Goal: Task Accomplishment & Management: Manage account settings

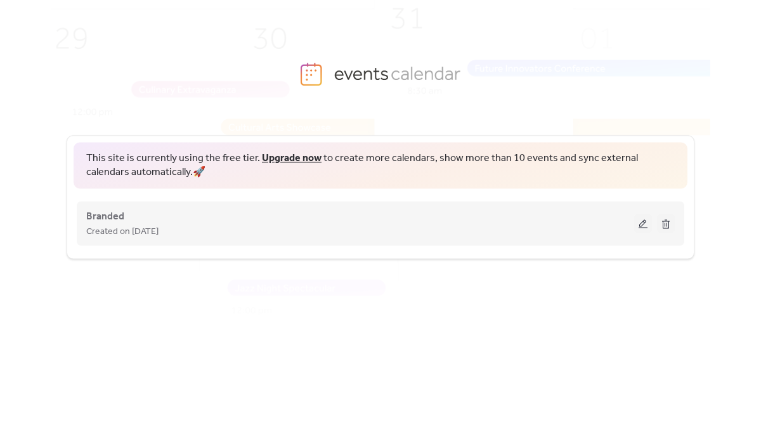
click at [641, 222] on button at bounding box center [643, 223] width 18 height 19
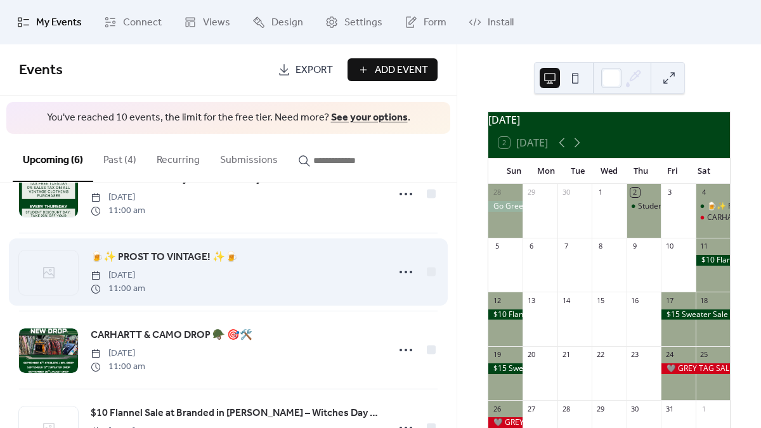
scroll to position [51, 0]
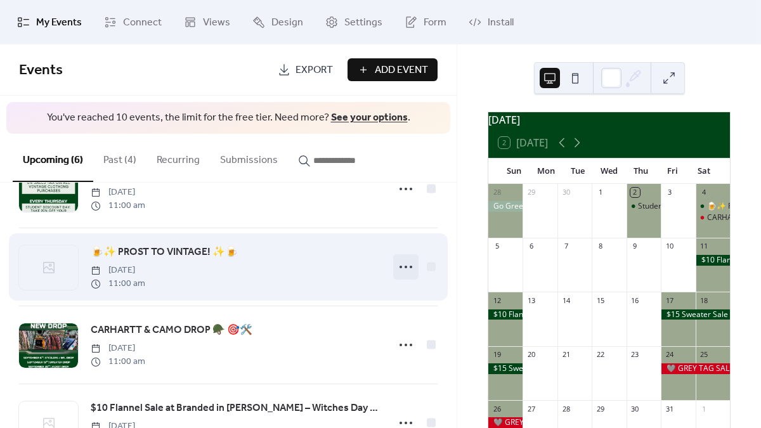
click at [395, 259] on icon at bounding box center [405, 267] width 20 height 20
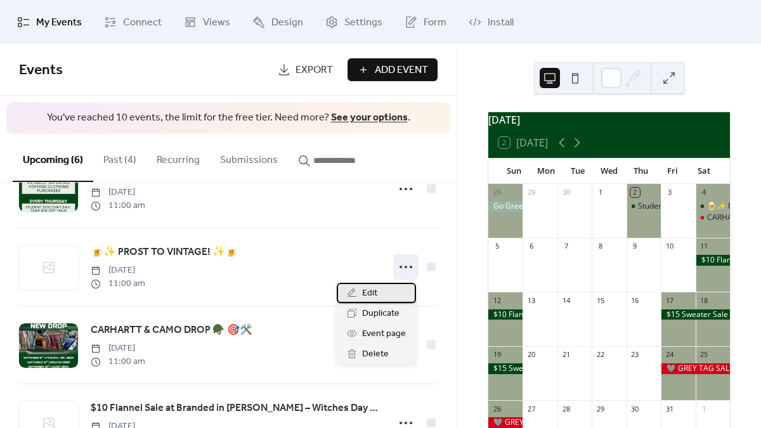
click at [368, 293] on span "Edit" at bounding box center [369, 293] width 15 height 15
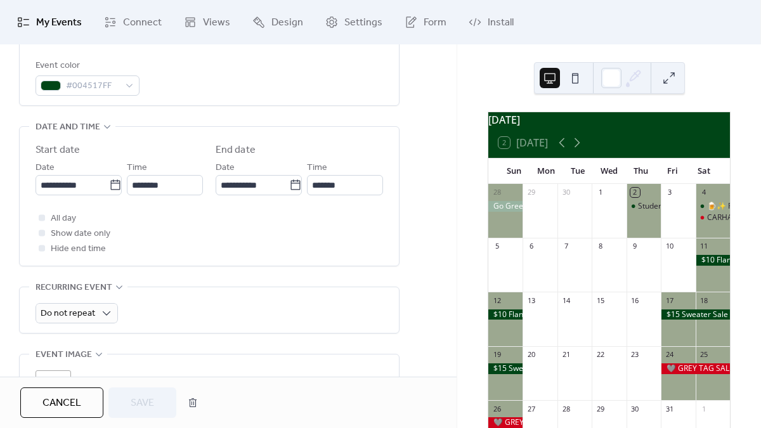
scroll to position [390, 0]
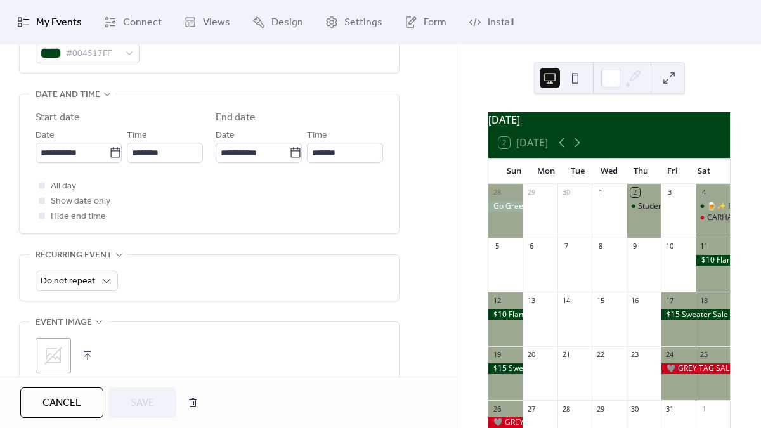
click at [57, 345] on div ";" at bounding box center [52, 355] width 35 height 35
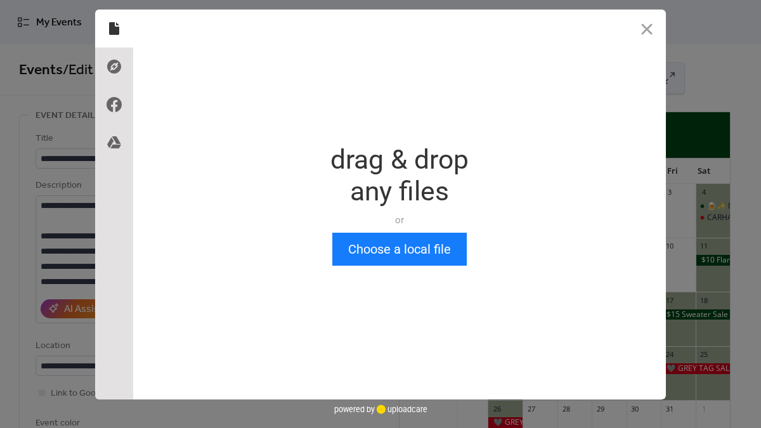
scroll to position [0, 0]
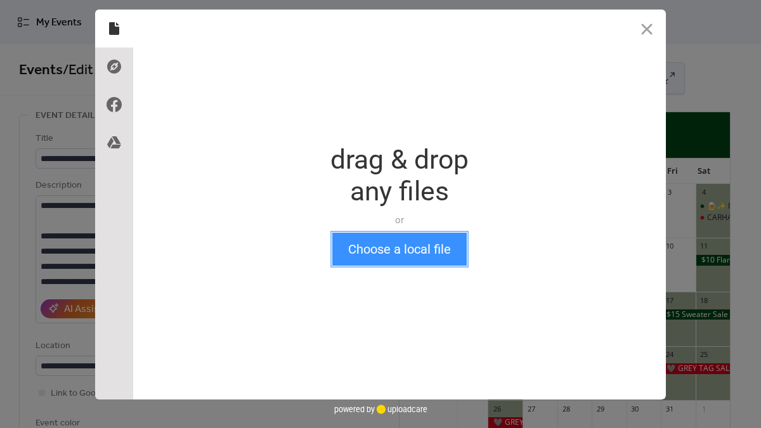
click at [386, 247] on button "Choose a local file" at bounding box center [399, 249] width 134 height 33
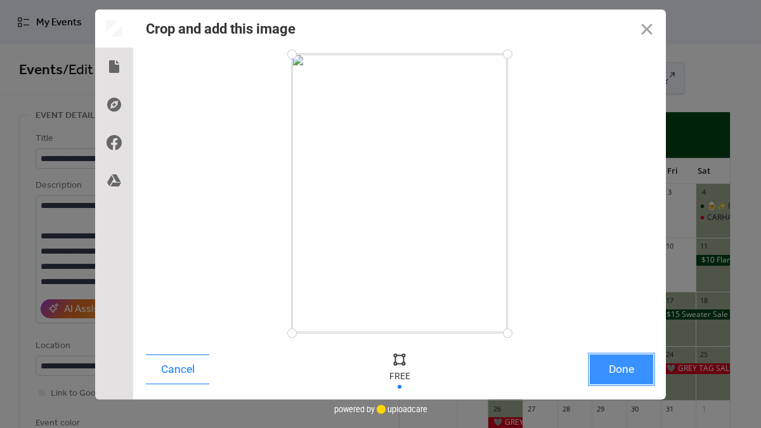
click at [610, 364] on button "Done" at bounding box center [620, 369] width 63 height 30
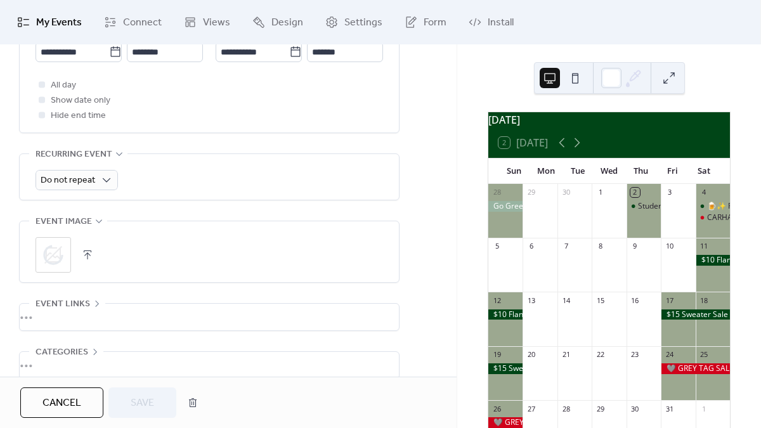
scroll to position [493, 0]
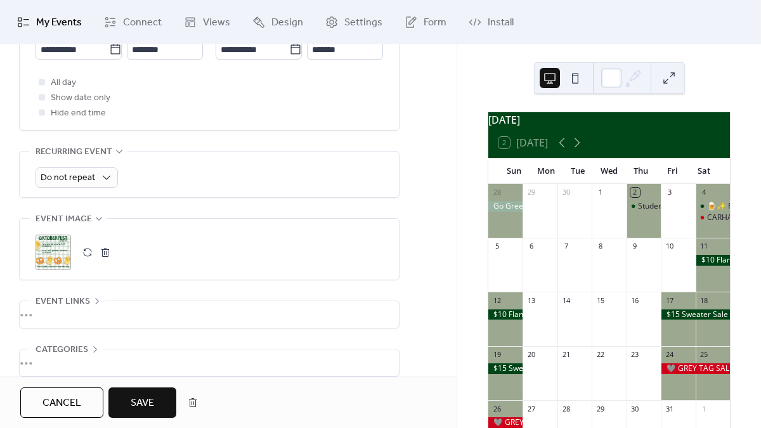
click at [142, 408] on span "Save" at bounding box center [142, 402] width 23 height 15
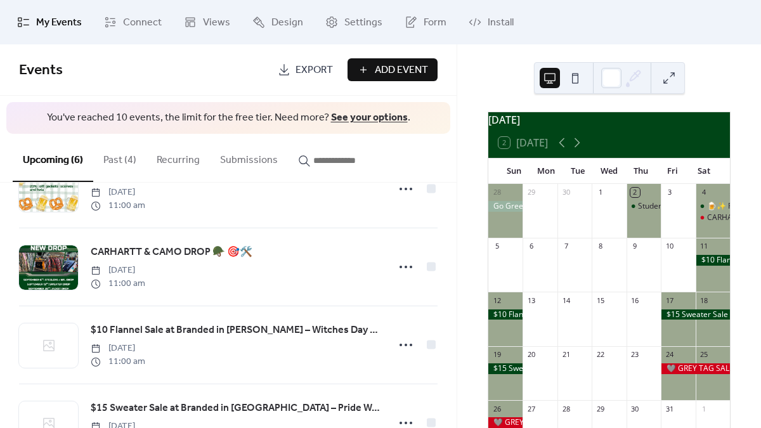
scroll to position [262, 0]
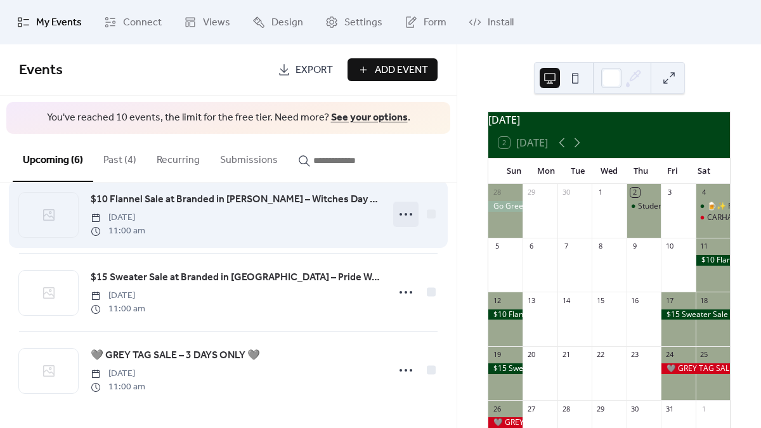
click at [406, 212] on icon at bounding box center [405, 214] width 20 height 20
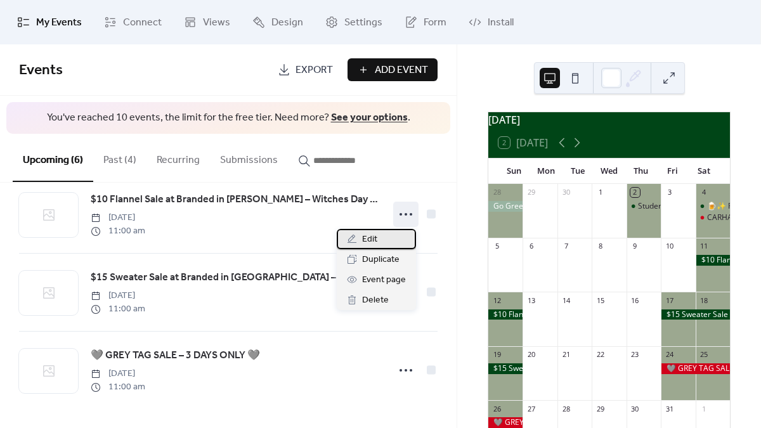
click at [386, 235] on div "Edit" at bounding box center [376, 239] width 79 height 20
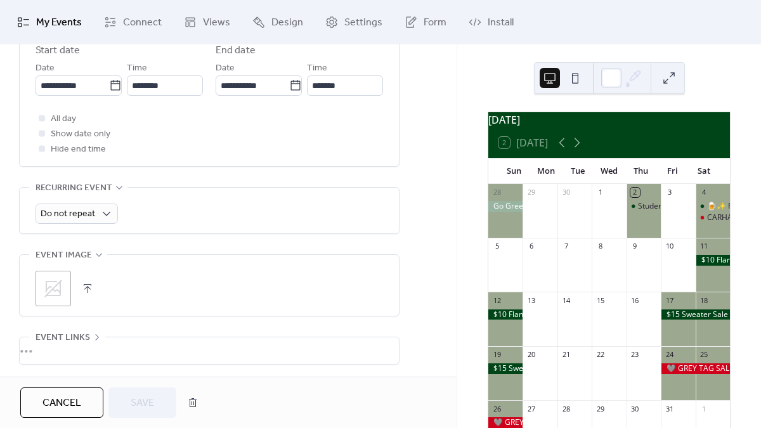
scroll to position [504, 0]
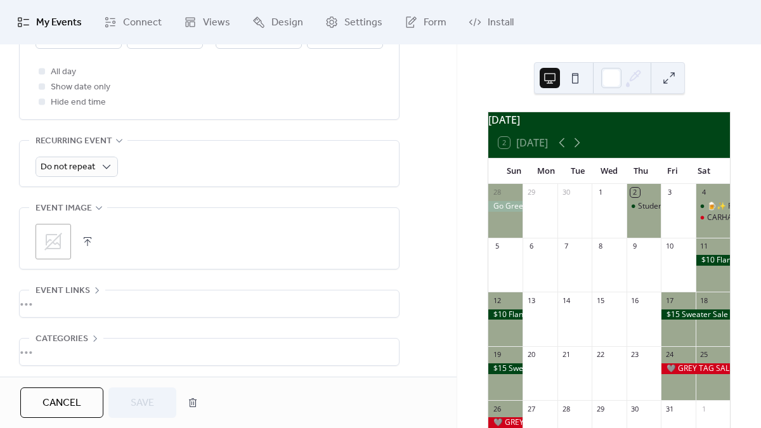
click at [64, 241] on div ";" at bounding box center [52, 241] width 35 height 35
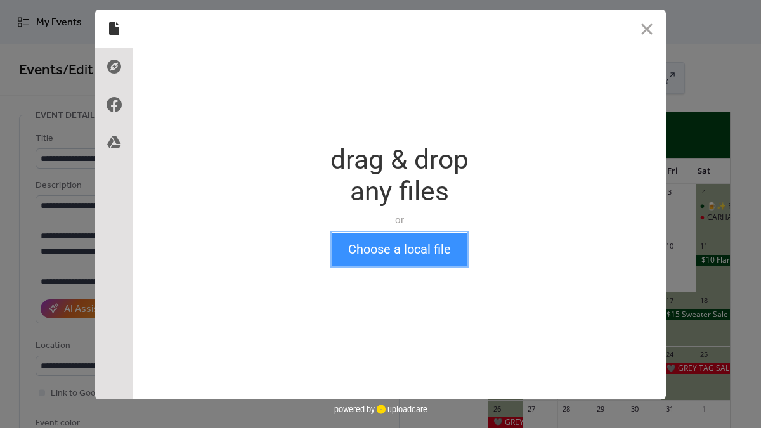
click at [375, 259] on button "Choose a local file" at bounding box center [399, 249] width 134 height 33
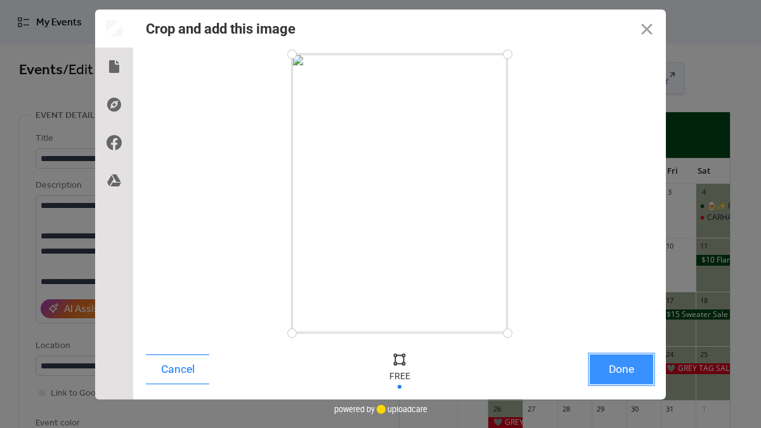
click at [608, 378] on button "Done" at bounding box center [620, 369] width 63 height 30
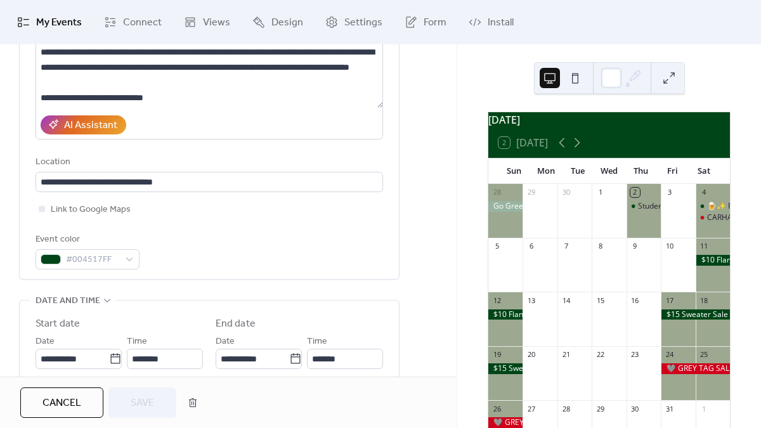
scroll to position [447, 0]
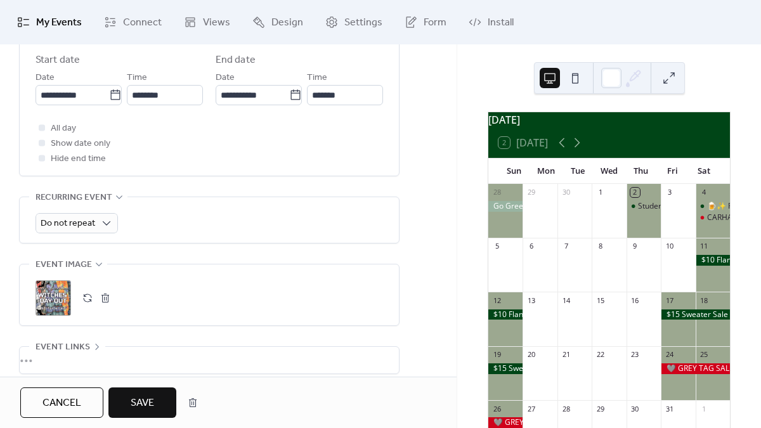
click at [141, 399] on span "Save" at bounding box center [142, 402] width 23 height 15
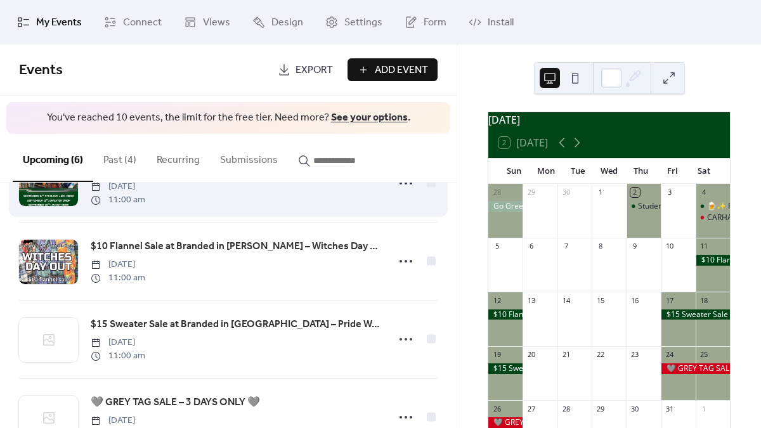
scroll to position [221, 0]
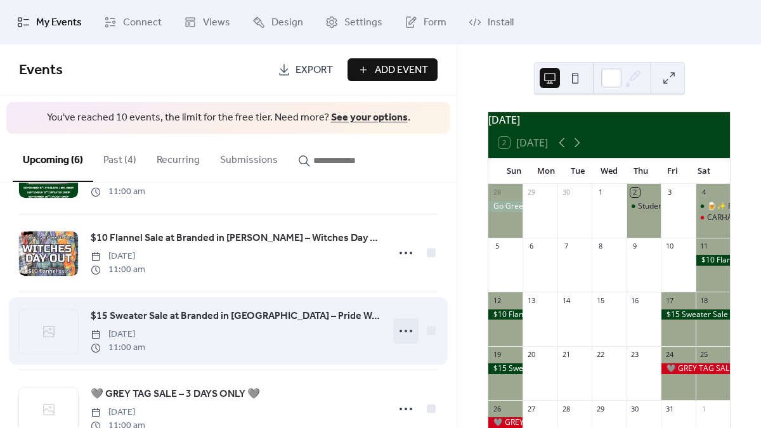
click at [401, 331] on icon at bounding box center [405, 331] width 20 height 20
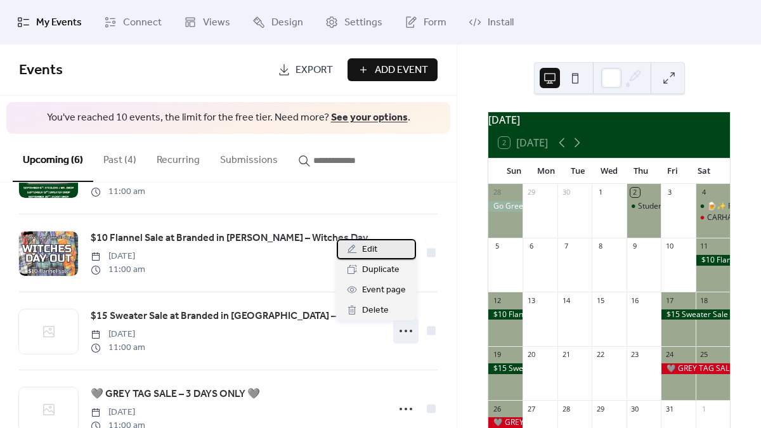
click at [357, 252] on div "Edit" at bounding box center [376, 249] width 79 height 20
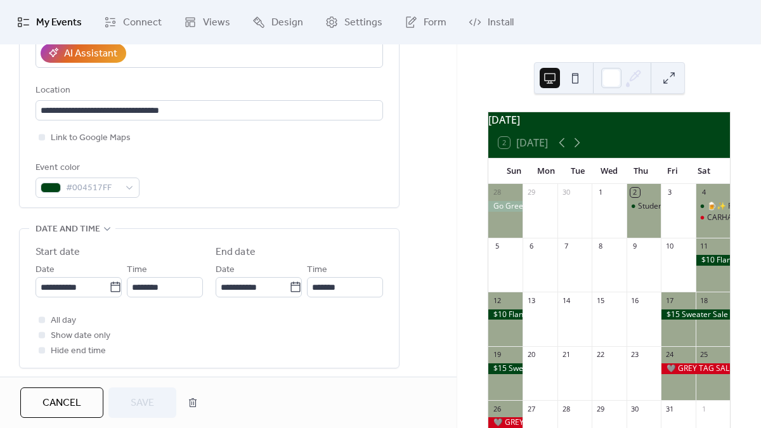
scroll to position [556, 0]
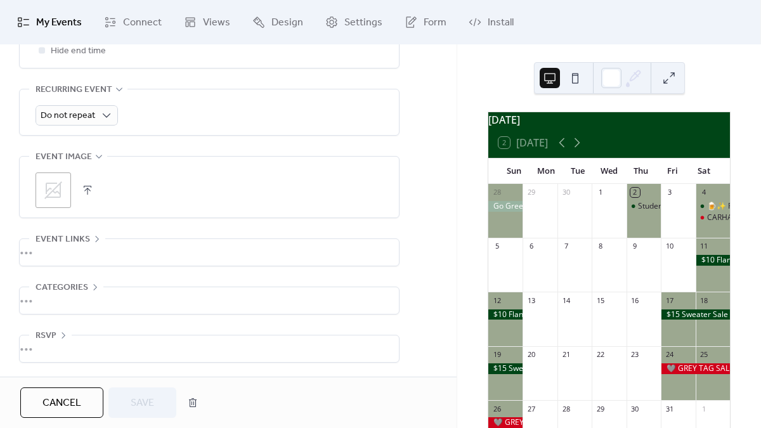
click at [67, 188] on div ";" at bounding box center [52, 189] width 35 height 35
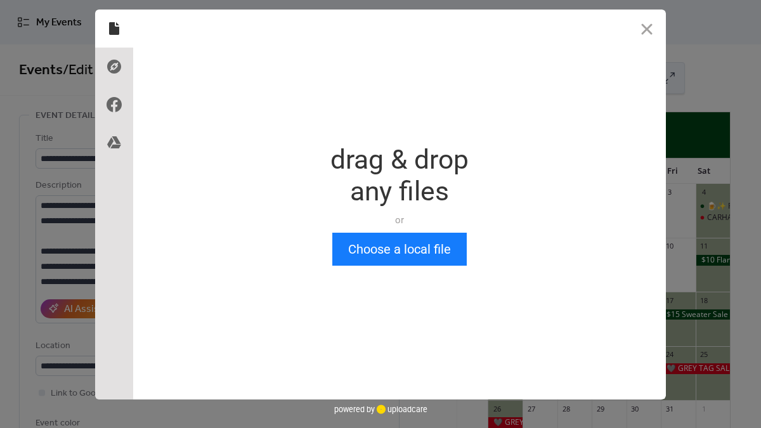
scroll to position [0, 0]
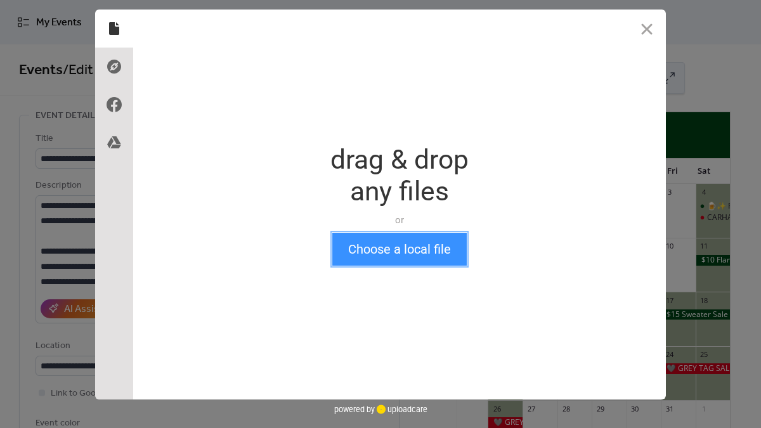
click at [394, 236] on button "Choose a local file" at bounding box center [399, 249] width 134 height 33
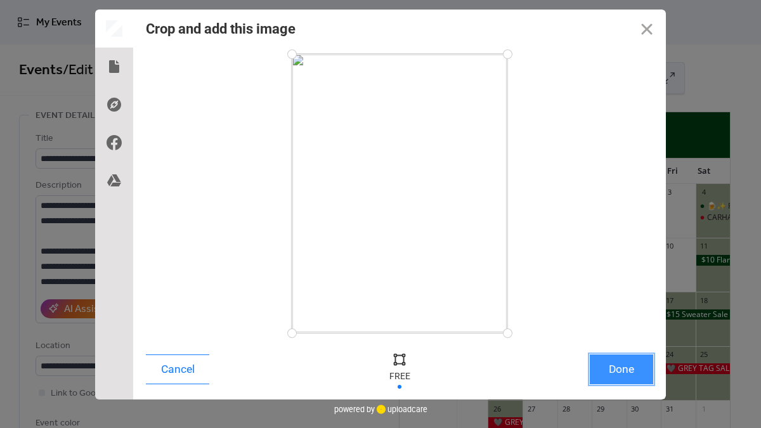
click at [610, 366] on button "Done" at bounding box center [620, 369] width 63 height 30
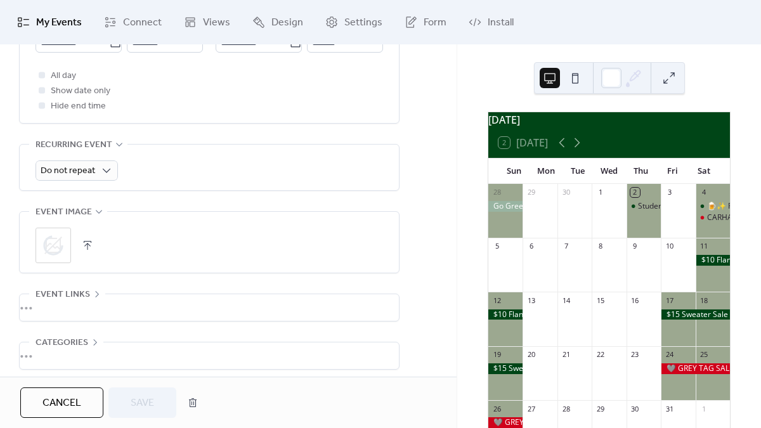
scroll to position [506, 0]
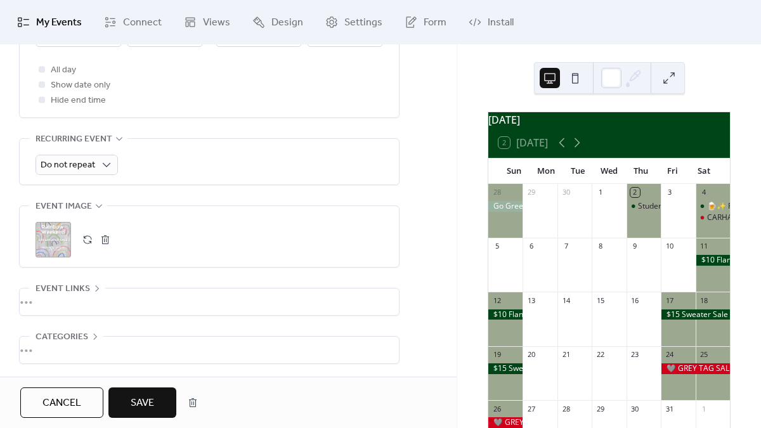
click at [157, 413] on button "Save" at bounding box center [142, 402] width 68 height 30
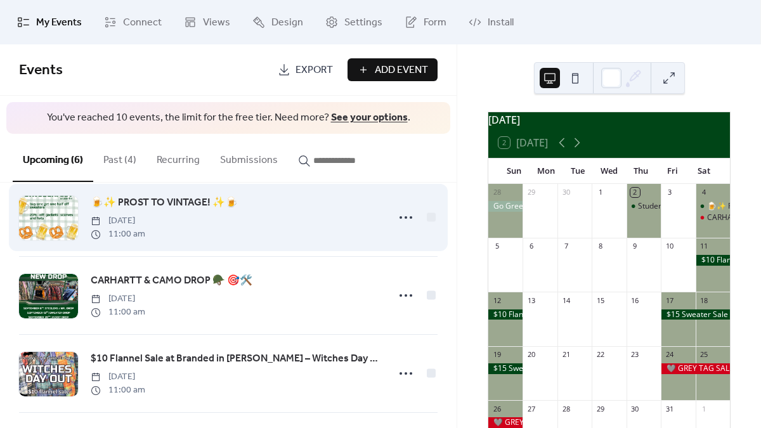
scroll to position [262, 0]
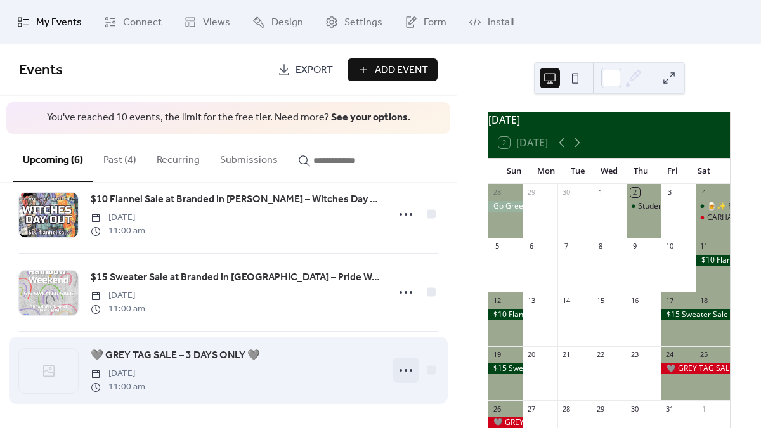
click at [399, 366] on icon at bounding box center [405, 370] width 20 height 20
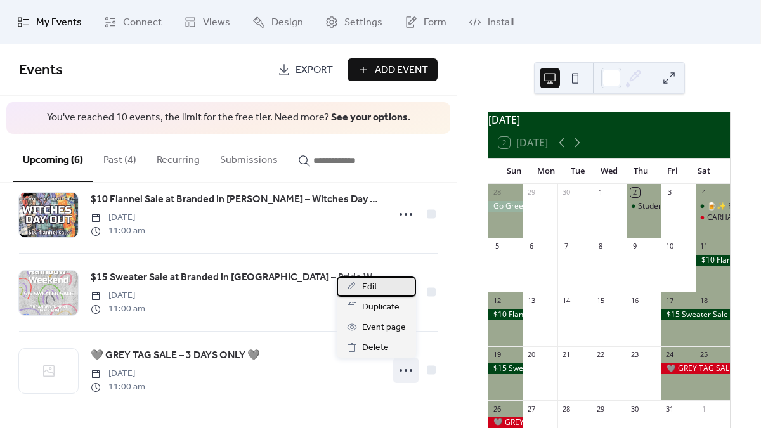
click at [376, 285] on span "Edit" at bounding box center [369, 287] width 15 height 15
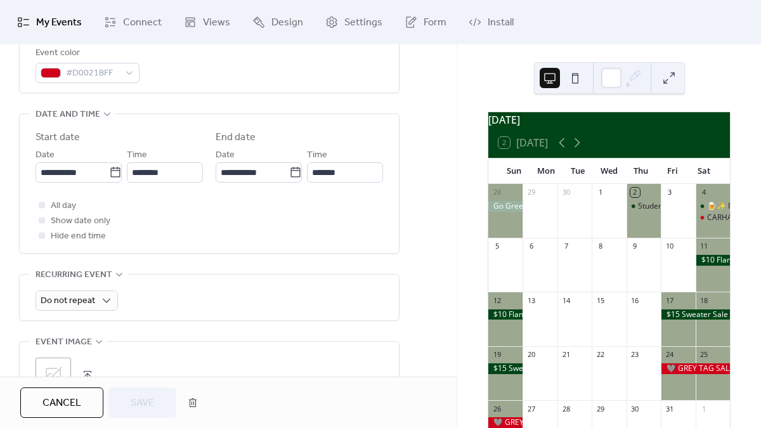
scroll to position [556, 0]
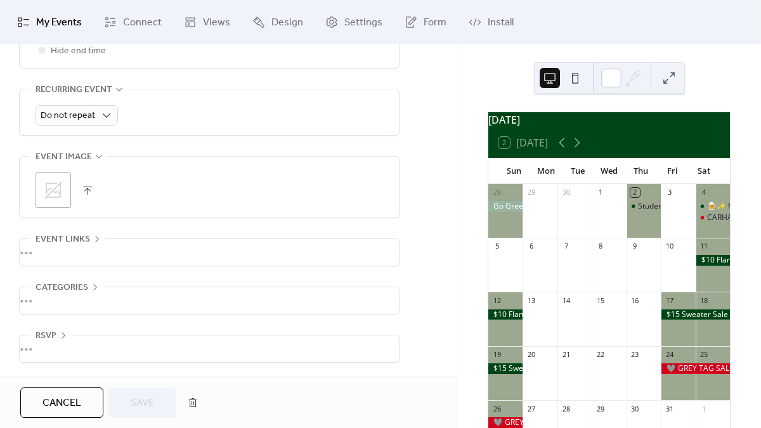
click at [56, 183] on icon at bounding box center [53, 190] width 20 height 20
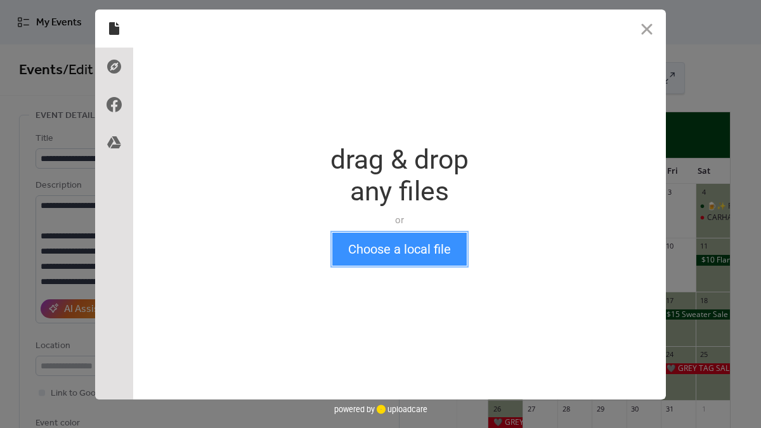
click at [372, 239] on button "Choose a local file" at bounding box center [399, 249] width 134 height 33
click at [368, 253] on button "Choose a local file" at bounding box center [399, 249] width 134 height 33
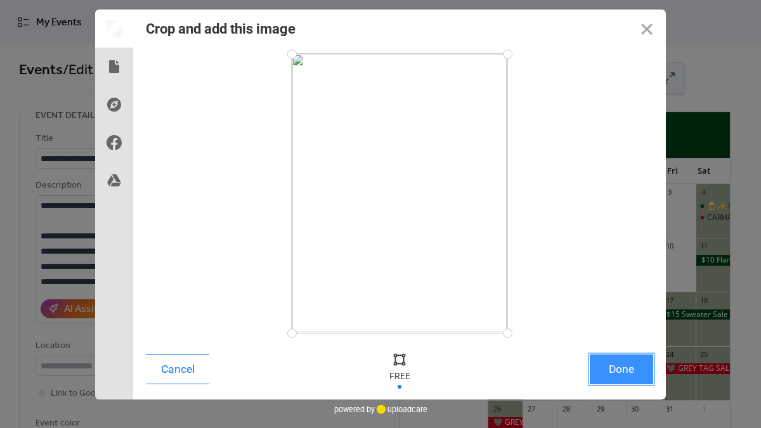
click at [631, 373] on button "Done" at bounding box center [620, 369] width 63 height 30
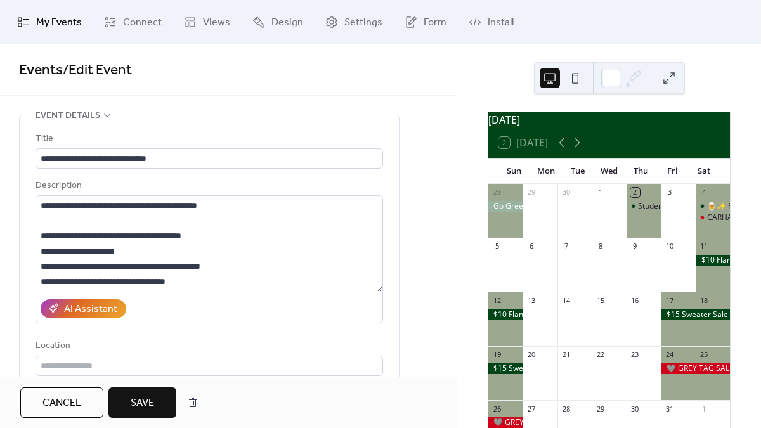
click at [142, 408] on span "Save" at bounding box center [142, 402] width 23 height 15
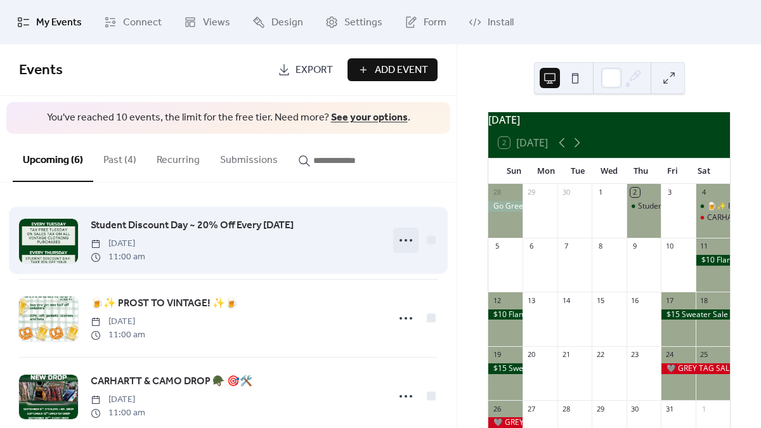
click at [406, 235] on icon at bounding box center [405, 240] width 20 height 20
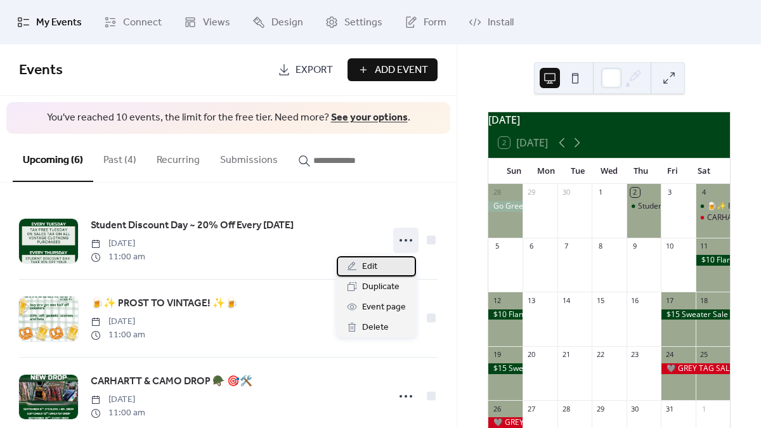
click at [384, 258] on div "Edit" at bounding box center [376, 266] width 79 height 20
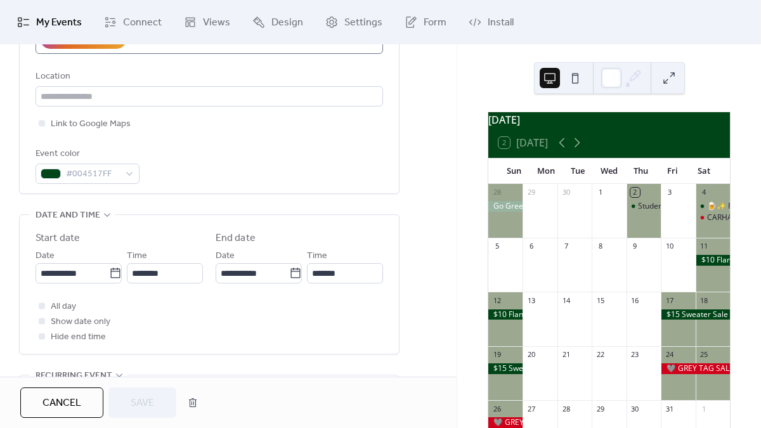
scroll to position [325, 0]
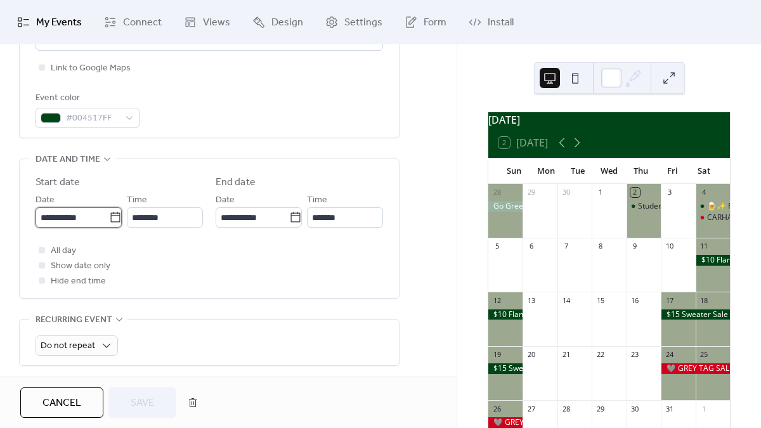
click at [86, 222] on input "**********" at bounding box center [72, 217] width 74 height 20
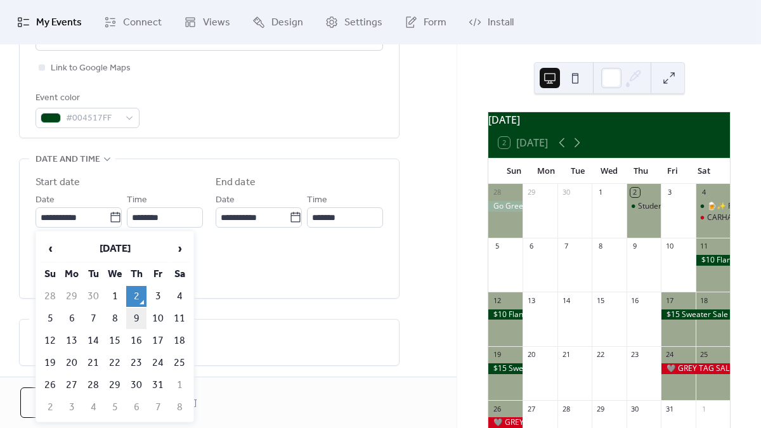
click at [136, 315] on td "9" at bounding box center [136, 318] width 20 height 21
type input "**********"
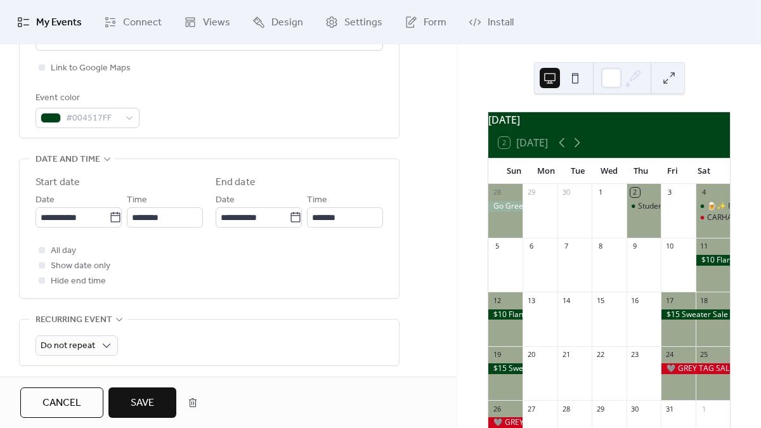
click at [136, 399] on span "Save" at bounding box center [142, 402] width 23 height 15
